Goal: Information Seeking & Learning: Find specific fact

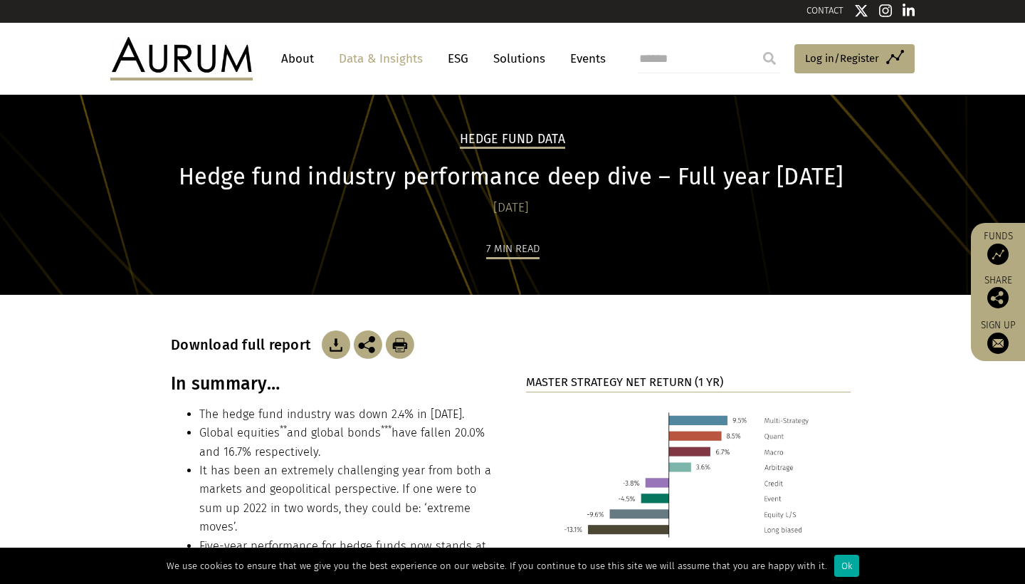
scroll to position [241, 0]
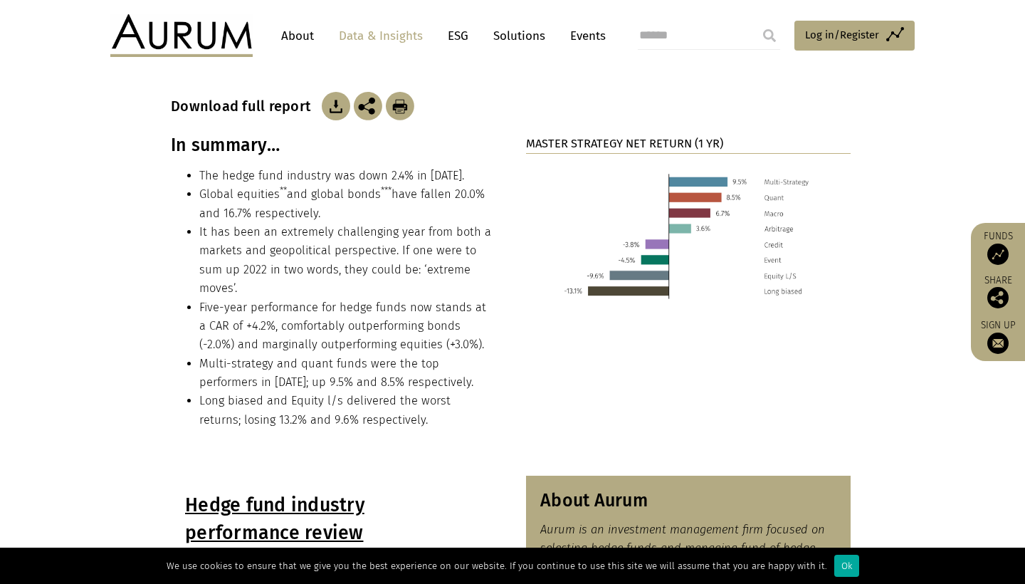
drag, startPoint x: 199, startPoint y: 193, endPoint x: 322, endPoint y: 204, distance: 123.7
click at [322, 204] on ul "The hedge fund industry was down 2.4% in [DATE]. Global equities ** and global …" at bounding box center [333, 298] width 325 height 263
copy li "Global equities ** and global bonds *** have fallen 20.0% and 16.7% respectivel…"
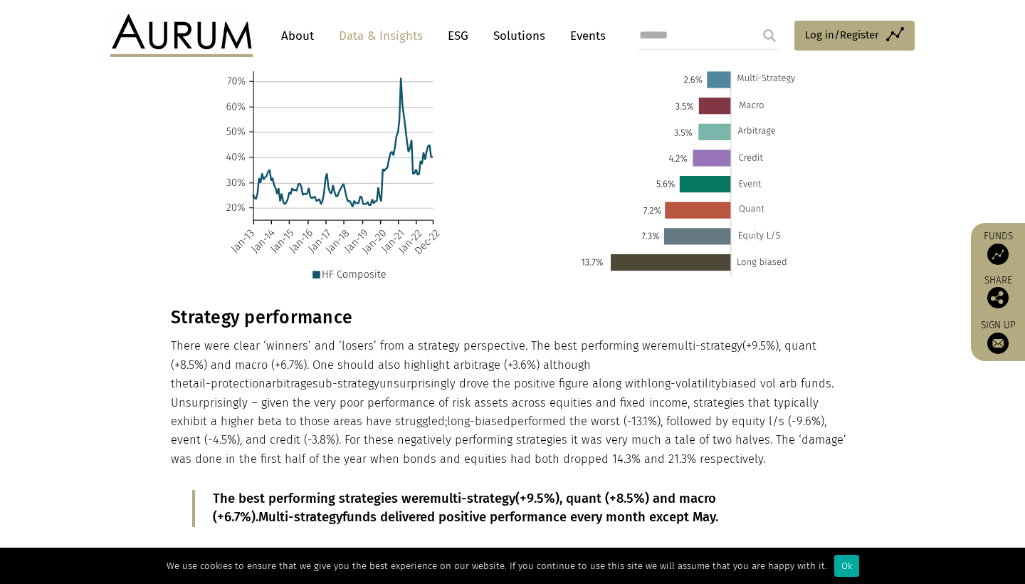
scroll to position [1485, 0]
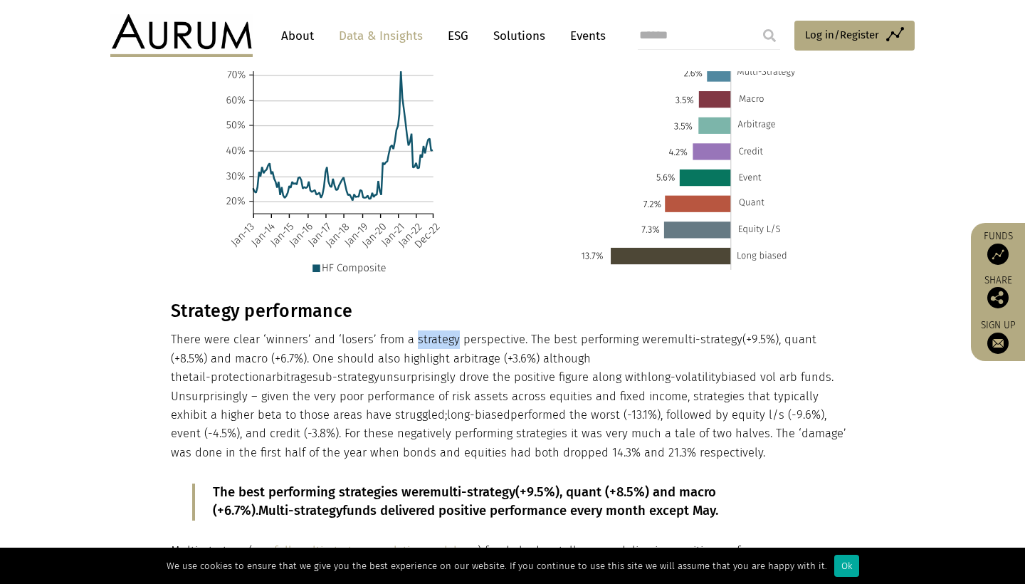
drag, startPoint x: 410, startPoint y: 308, endPoint x: 451, endPoint y: 305, distance: 41.4
click at [451, 330] on p "There were clear ‘winners’ and ‘losers’ from a strategy perspective. The best p…" at bounding box center [511, 396] width 680 height 132
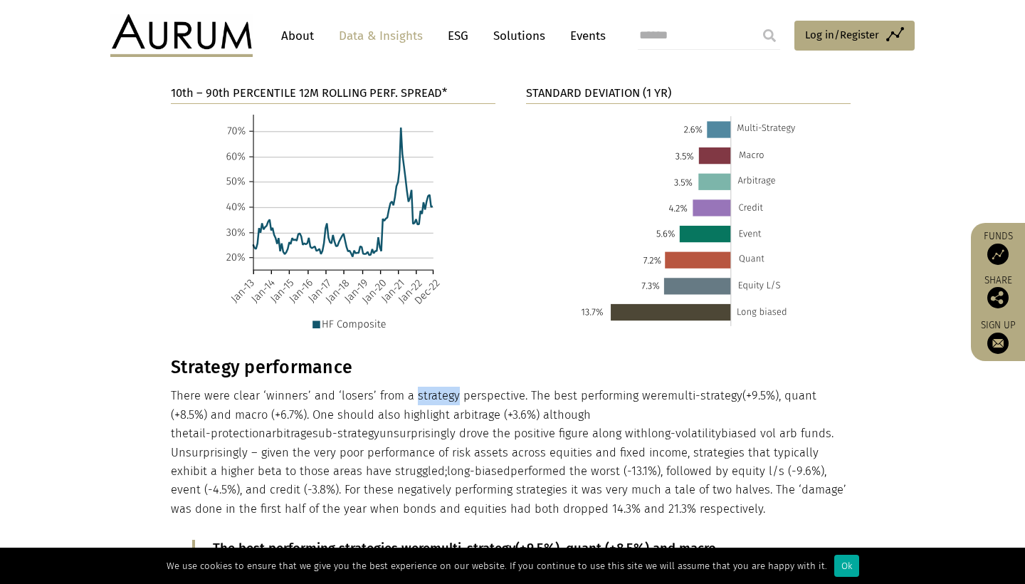
scroll to position [1427, 0]
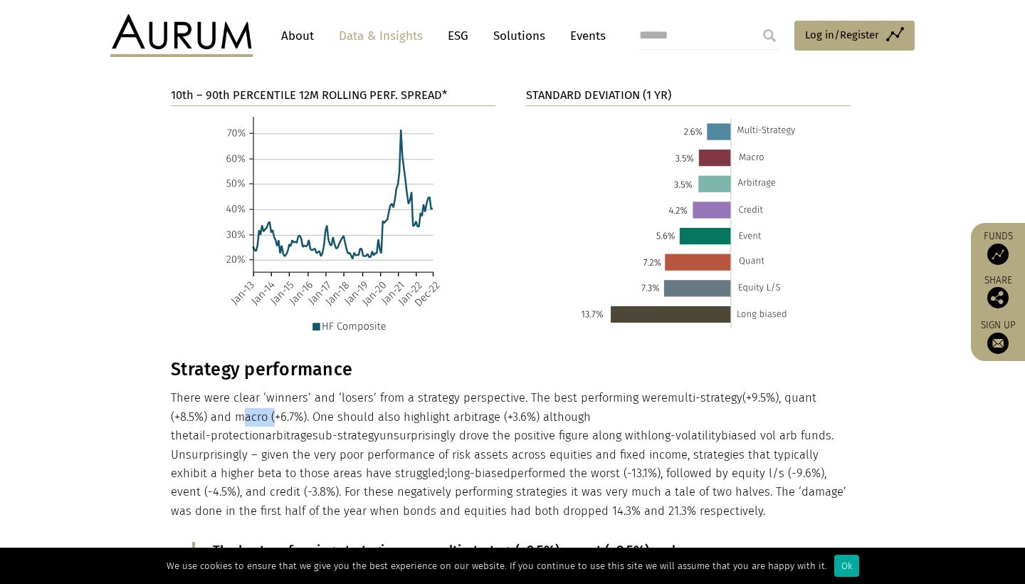
drag, startPoint x: 196, startPoint y: 381, endPoint x: 227, endPoint y: 380, distance: 31.3
click at [227, 389] on p "There were clear ‘winners’ and ‘losers’ from a strategy perspective. The best p…" at bounding box center [511, 455] width 680 height 132
copy p "macro"
drag, startPoint x: 390, startPoint y: 440, endPoint x: 481, endPoint y: 438, distance: 90.5
click at [481, 438] on p "There were clear ‘winners’ and ‘losers’ from a strategy perspective. The best p…" at bounding box center [511, 455] width 680 height 132
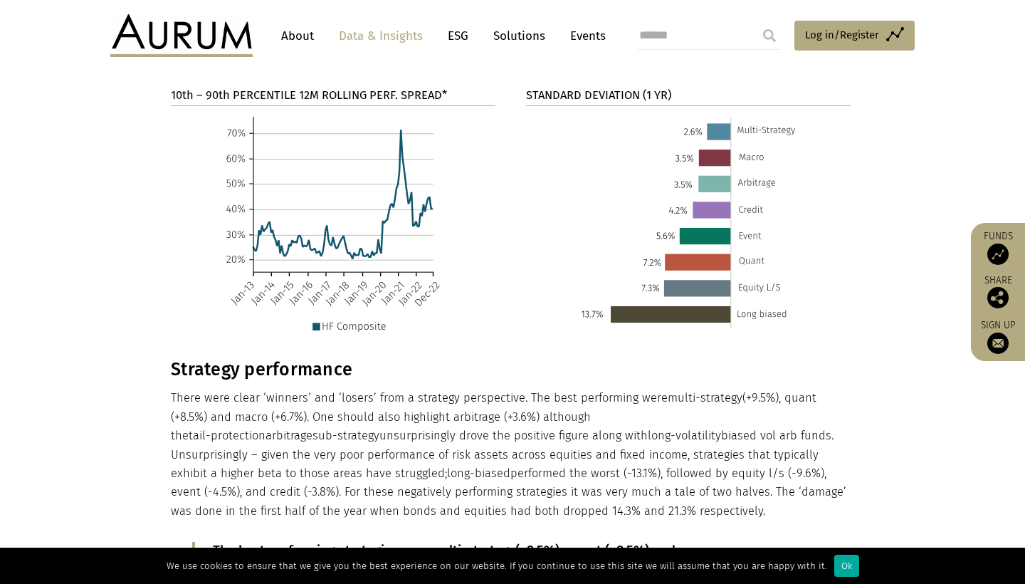
click at [561, 422] on p "There were clear ‘winners’ and ‘losers’ from a strategy perspective. The best p…" at bounding box center [511, 455] width 680 height 132
drag, startPoint x: 660, startPoint y: 365, endPoint x: 771, endPoint y: 365, distance: 110.4
click at [771, 389] on p "There were clear ‘winners’ and ‘losers’ from a strategy perspective. The best p…" at bounding box center [511, 455] width 680 height 132
copy p "There were clear ‘winners’ and ‘losers’ from a strategy perspective. The best p…"
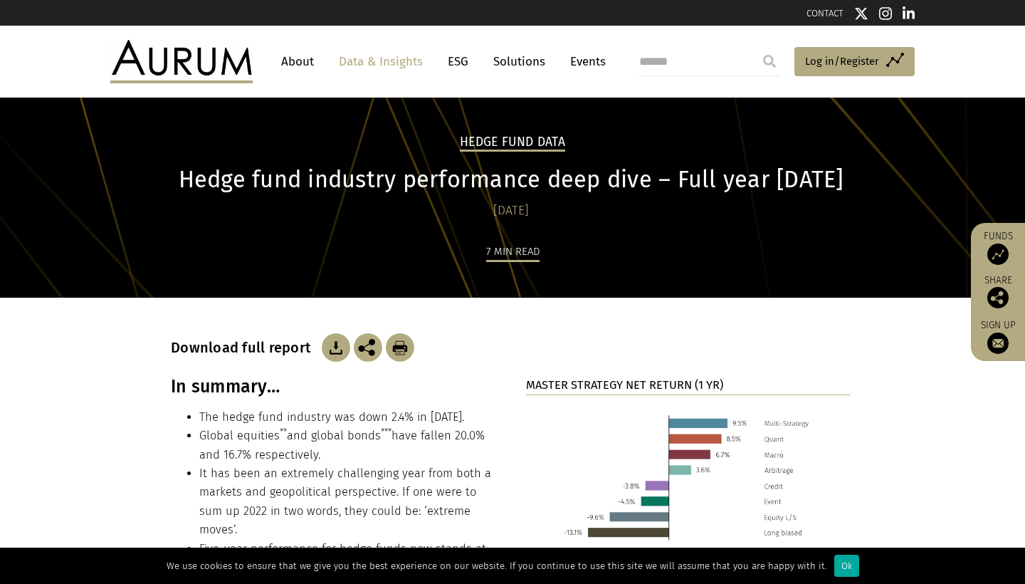
scroll to position [0, 0]
